Goal: Information Seeking & Learning: Learn about a topic

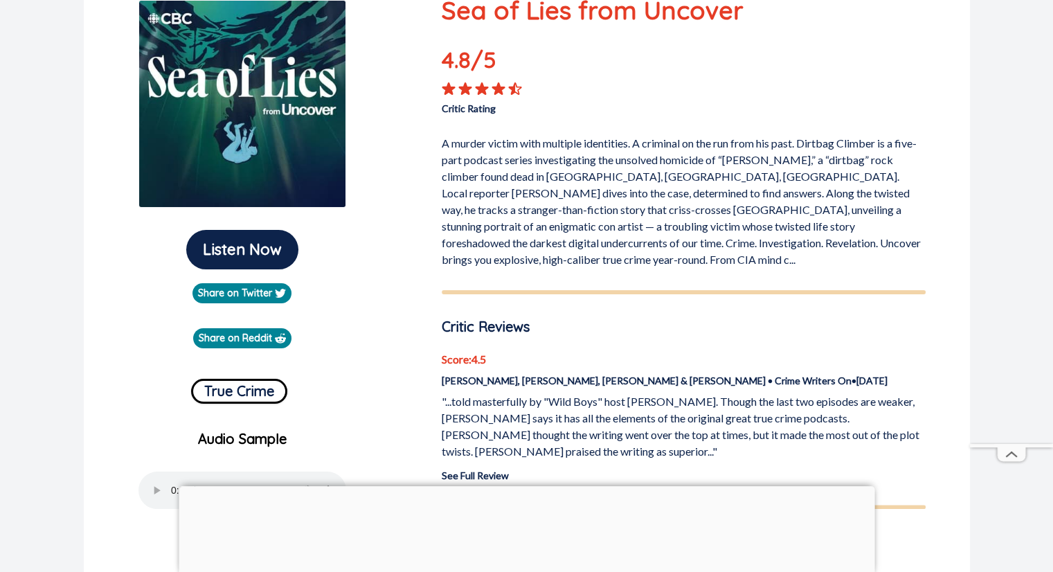
scroll to position [174, 0]
click at [528, 482] on div at bounding box center [527, 482] width 696 height 0
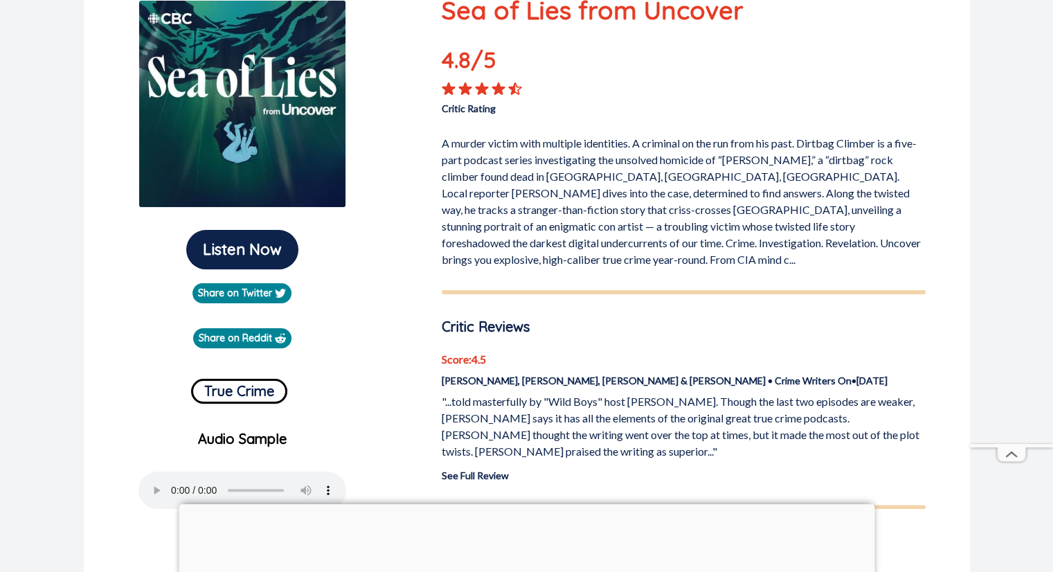
scroll to position [0, 0]
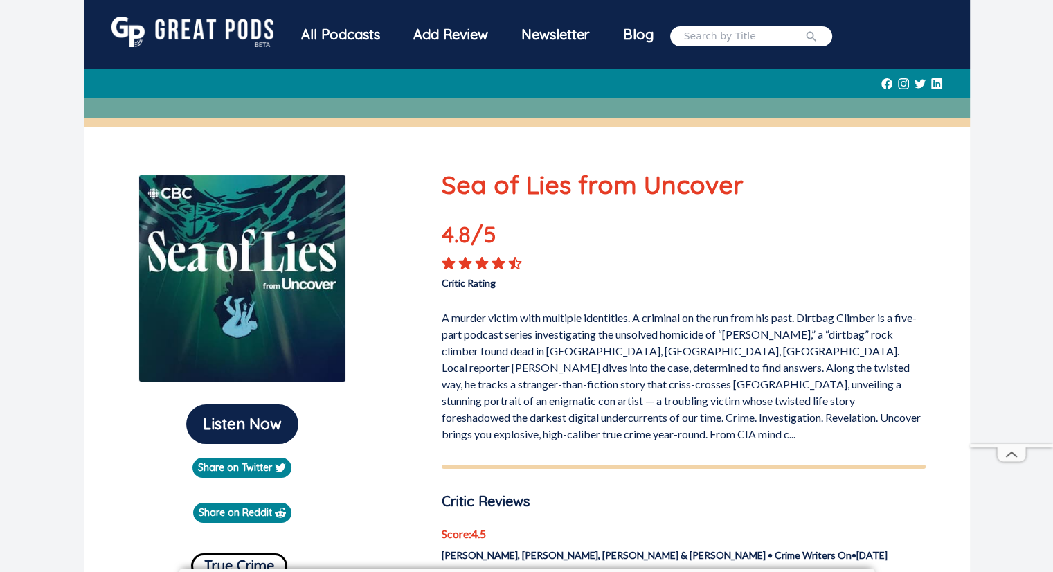
click at [332, 33] on div "All Podcasts" at bounding box center [340, 35] width 112 height 36
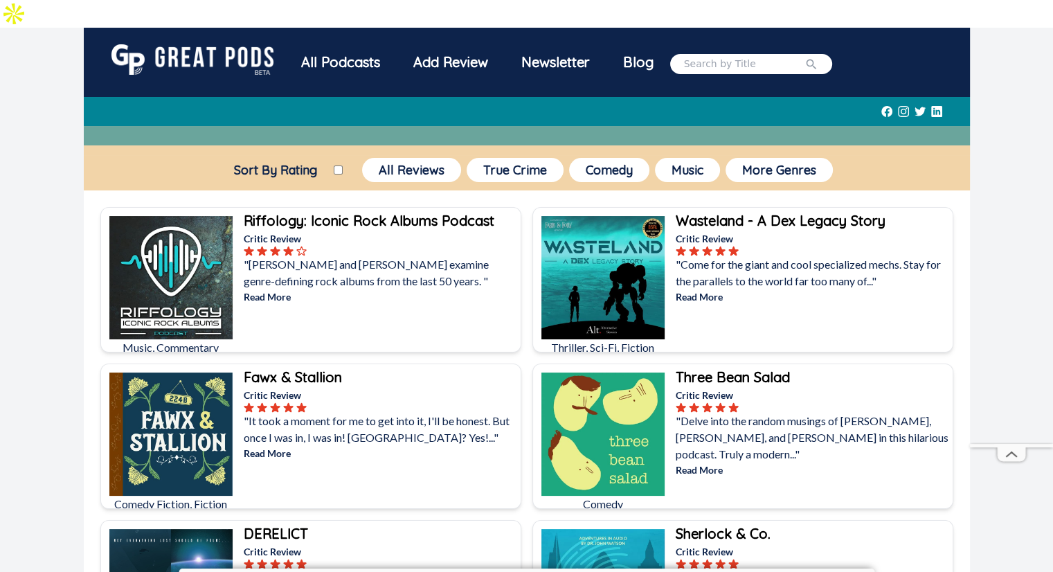
click at [371, 256] on p ""[PERSON_NAME] and [PERSON_NAME] examine genre-defining rock albums from the la…" at bounding box center [381, 272] width 274 height 33
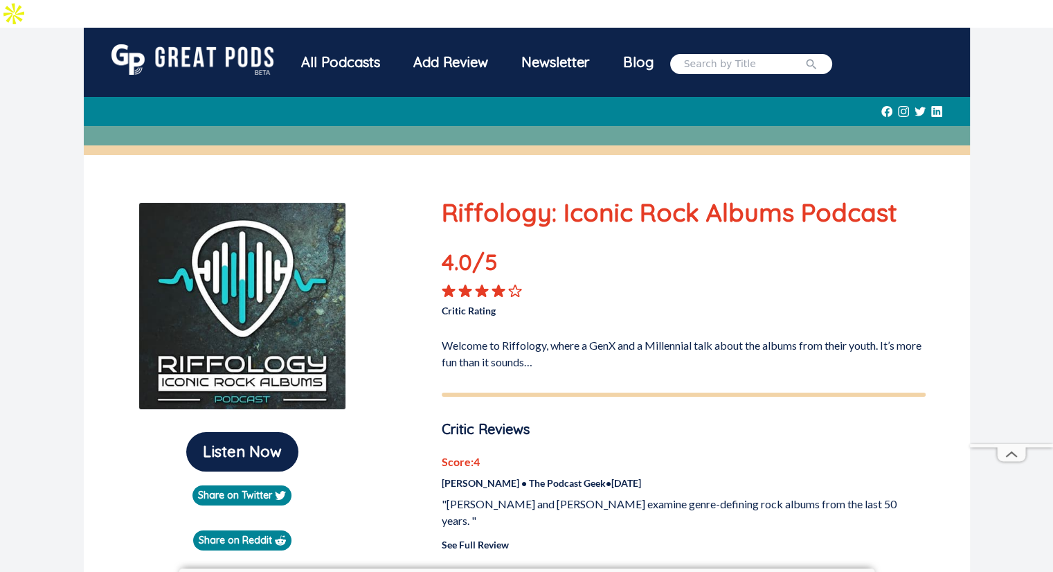
click at [255, 44] on img at bounding box center [192, 59] width 162 height 30
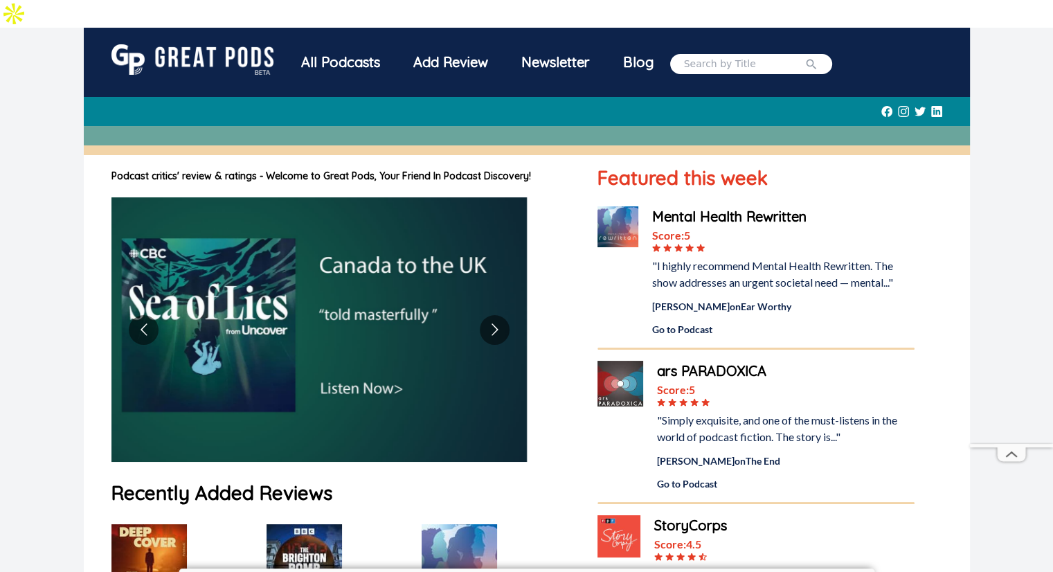
click at [619, 361] on img at bounding box center [620, 384] width 46 height 46
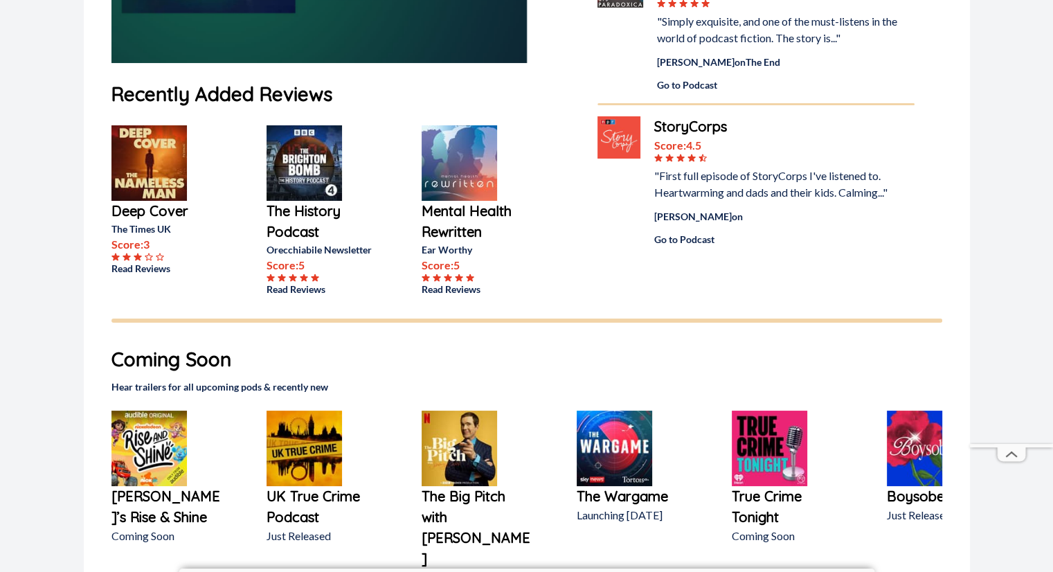
scroll to position [429, 0]
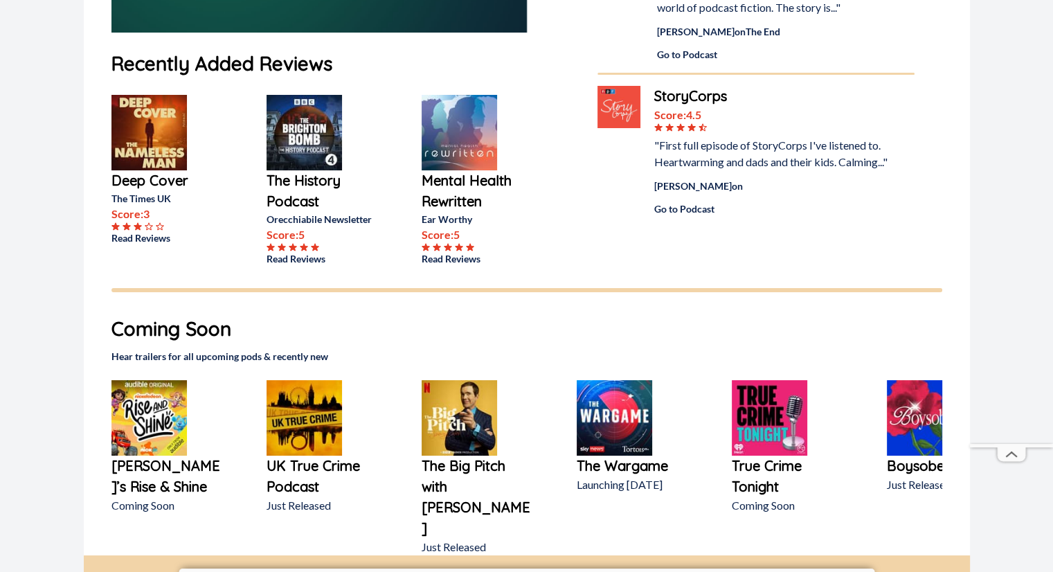
click at [457, 389] on img at bounding box center [458, 417] width 75 height 75
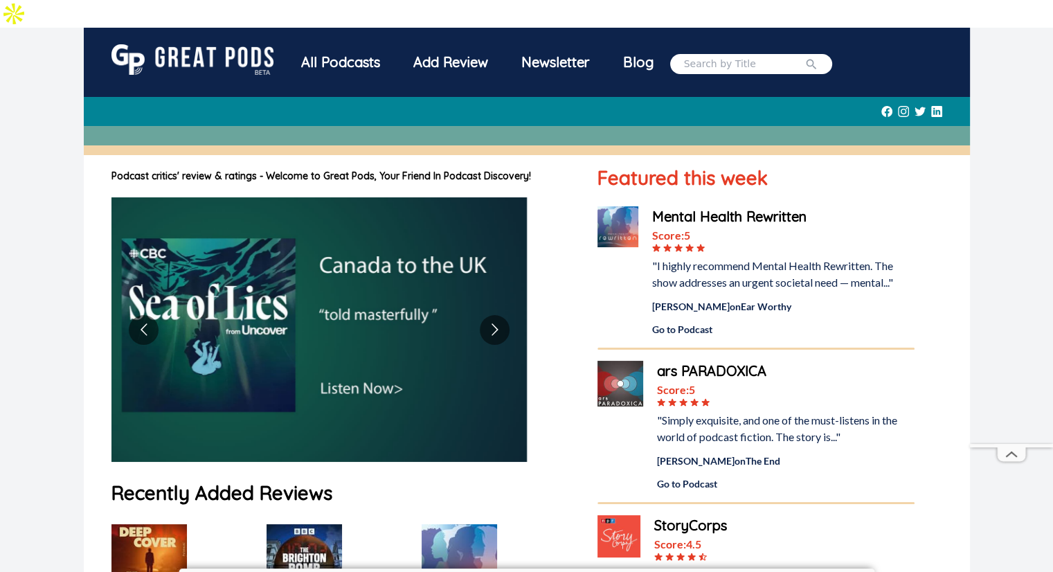
click at [209, 44] on img at bounding box center [192, 59] width 162 height 30
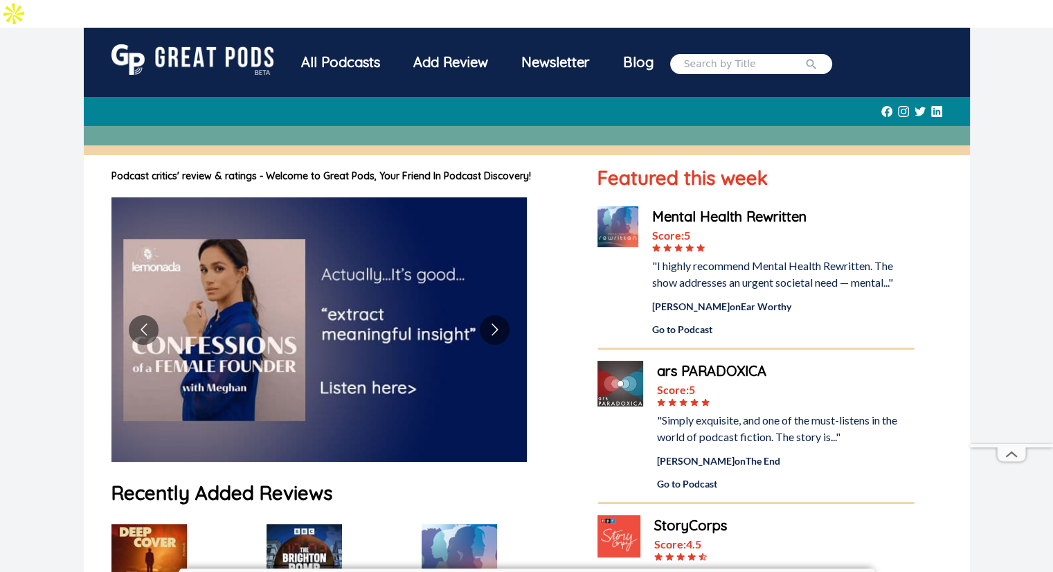
click at [622, 216] on img at bounding box center [617, 226] width 41 height 41
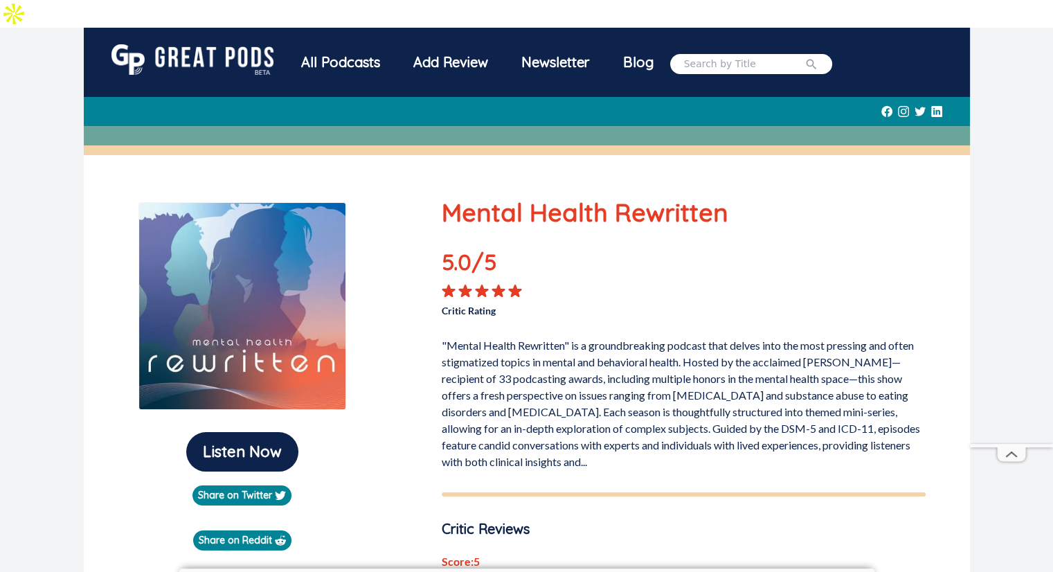
click at [166, 44] on img at bounding box center [192, 59] width 162 height 30
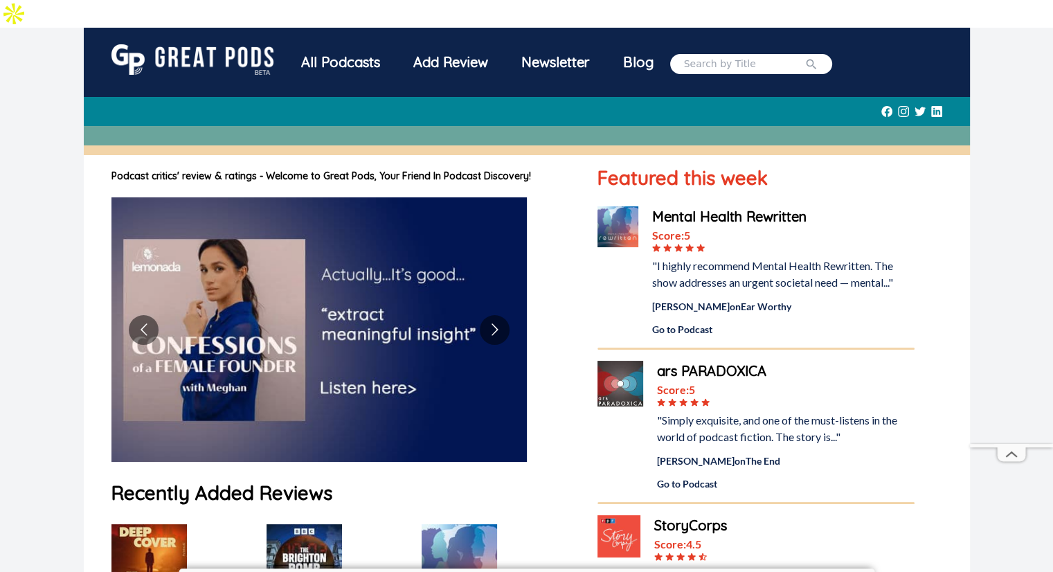
click at [613, 206] on img at bounding box center [617, 226] width 41 height 41
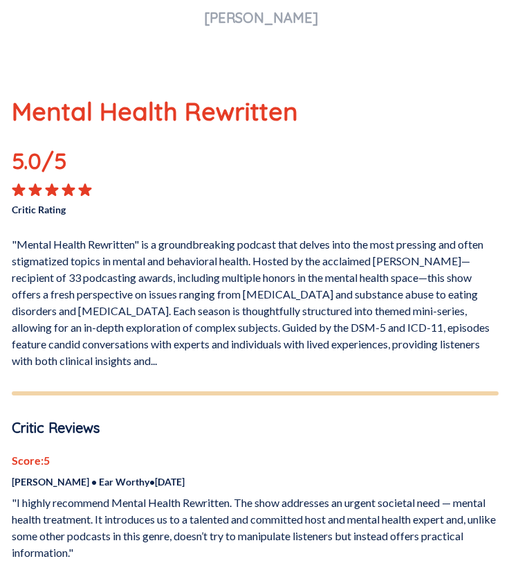
scroll to position [788, 5]
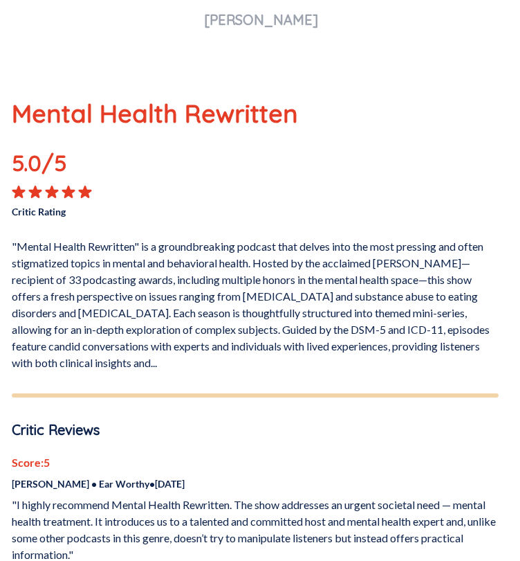
click at [279, 271] on p ""Mental Health Rewritten" is a groundbreaking podcast that delves into the most…" at bounding box center [255, 302] width 487 height 138
click at [149, 329] on p ""Mental Health Rewritten" is a groundbreaking podcast that delves into the most…" at bounding box center [255, 302] width 487 height 138
click at [124, 336] on p ""Mental Health Rewritten" is a groundbreaking podcast that delves into the most…" at bounding box center [255, 302] width 487 height 138
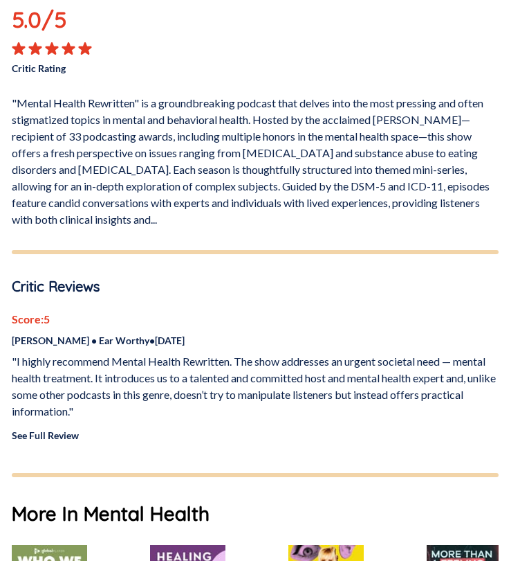
scroll to position [933, 5]
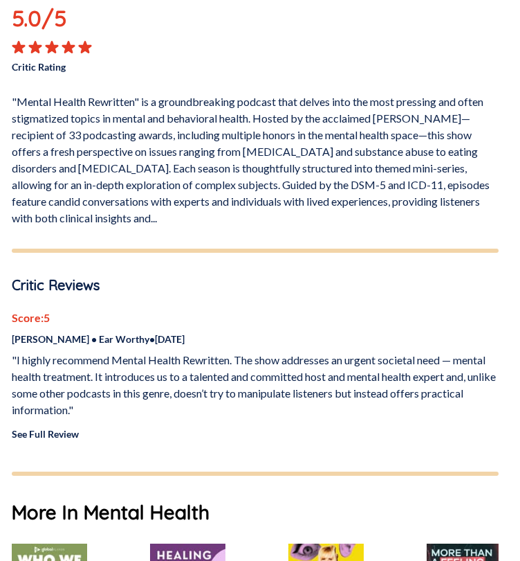
click at [73, 428] on link "See Full Review" at bounding box center [45, 434] width 67 height 12
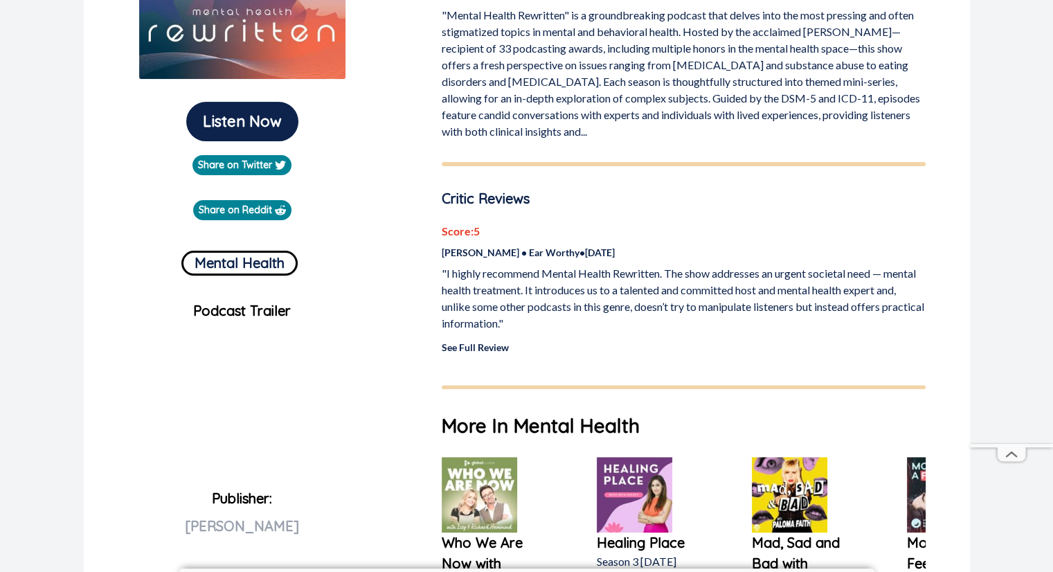
scroll to position [0, 0]
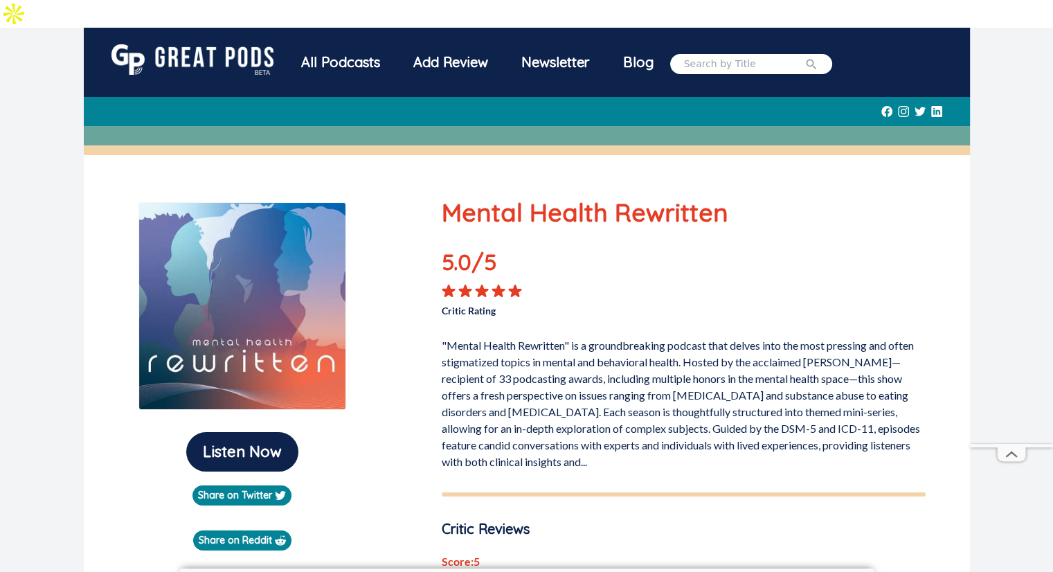
click at [237, 44] on img at bounding box center [192, 59] width 162 height 30
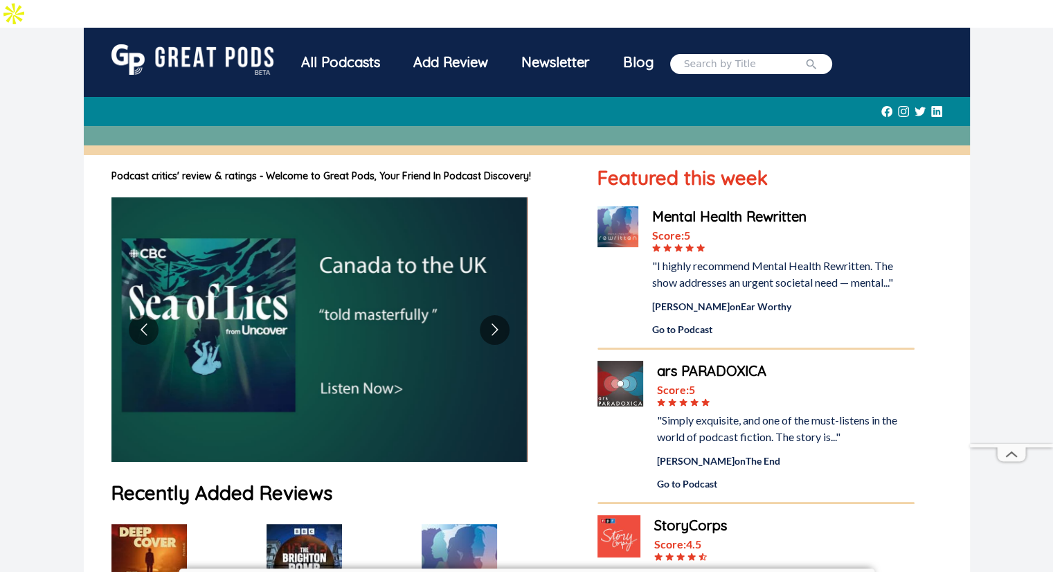
click at [340, 48] on div "All Podcasts" at bounding box center [340, 62] width 112 height 36
